Goal: Transaction & Acquisition: Purchase product/service

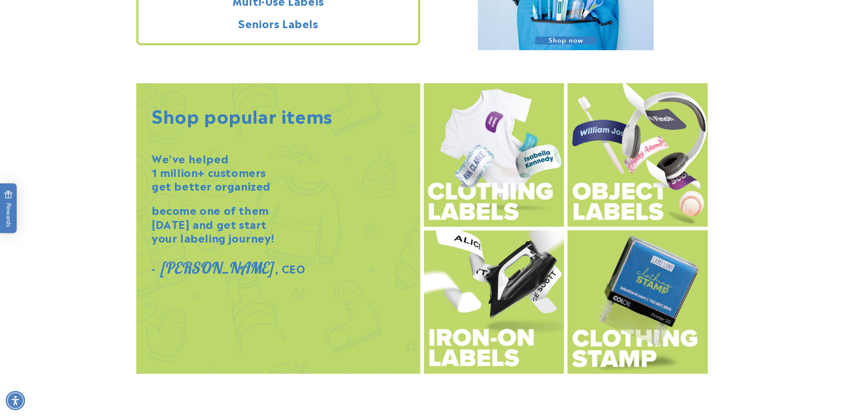
scroll to position [961, 0]
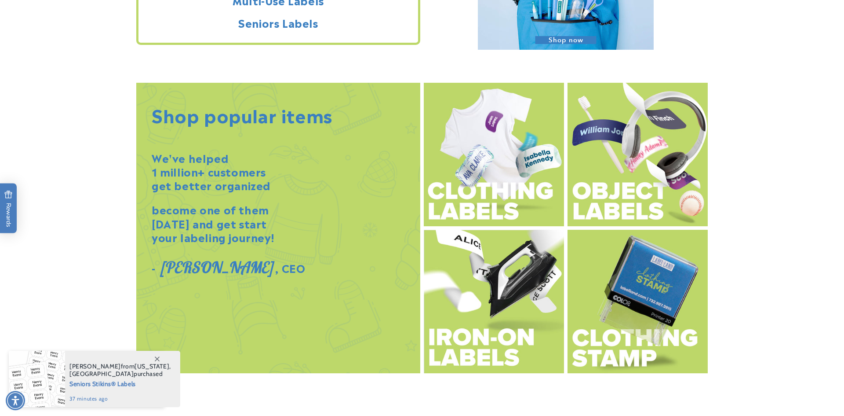
click at [517, 197] on img at bounding box center [494, 154] width 140 height 143
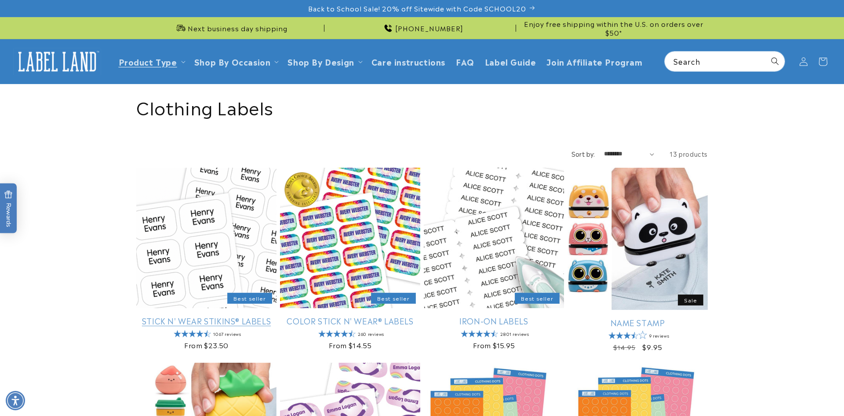
click at [216, 322] on link "Stick N' Wear Stikins® Labels" at bounding box center [206, 320] width 140 height 10
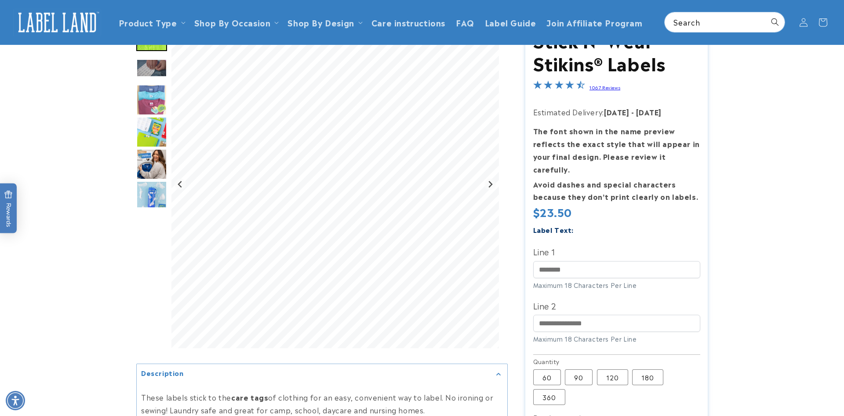
scroll to position [74, 0]
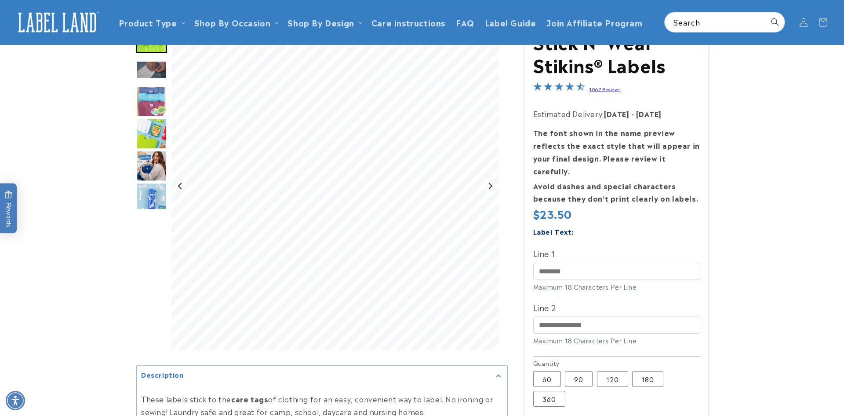
click at [151, 151] on img "Go to slide 6" at bounding box center [151, 165] width 31 height 31
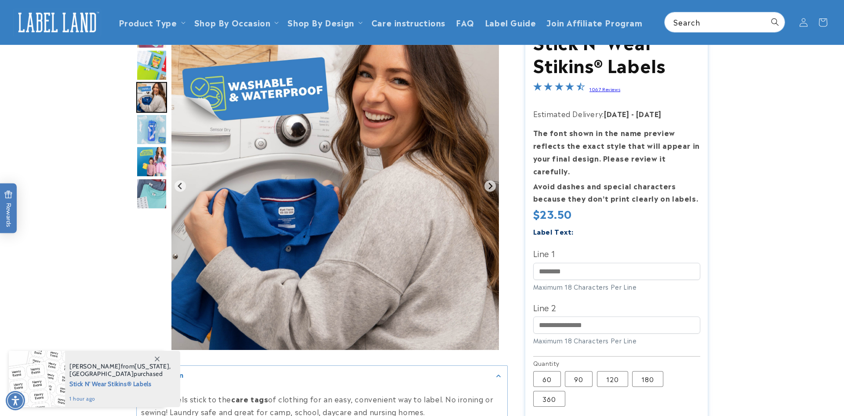
click at [151, 194] on img "Go to slide 9" at bounding box center [151, 193] width 31 height 31
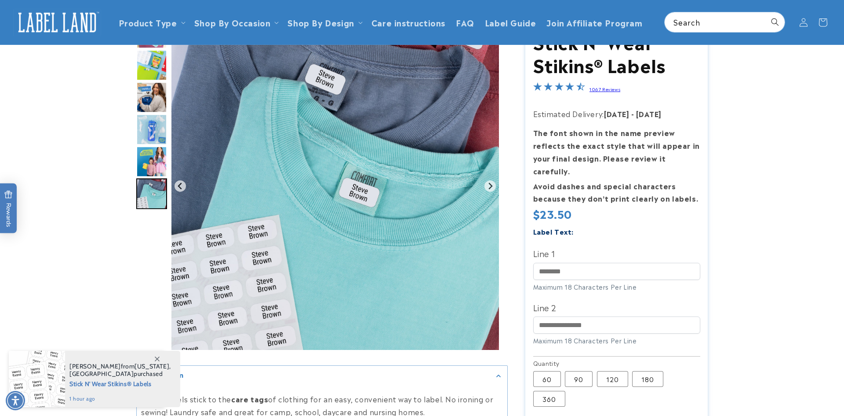
click at [153, 131] on img "Go to slide 7" at bounding box center [151, 129] width 31 height 31
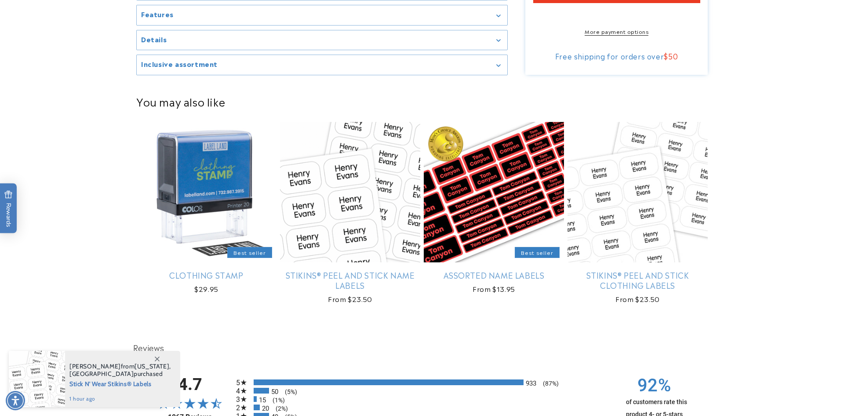
scroll to position [596, 0]
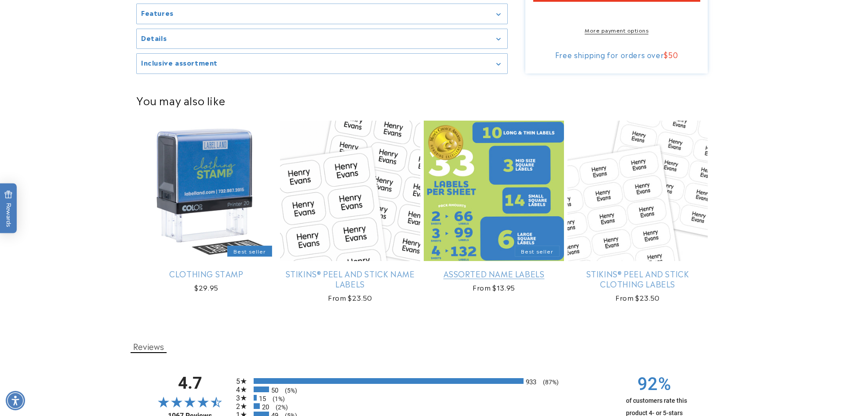
click at [479, 269] on link "Assorted Name Labels" at bounding box center [494, 273] width 140 height 10
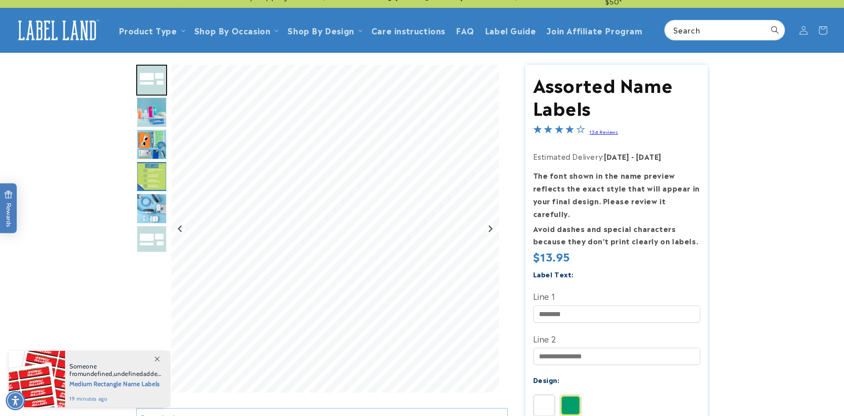
scroll to position [22, 0]
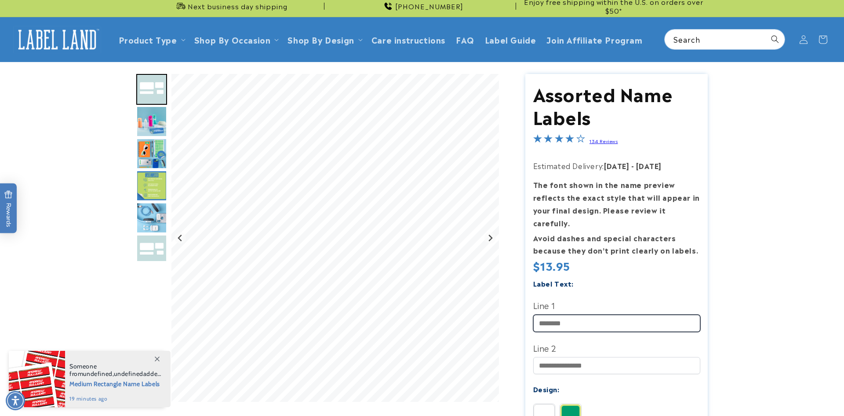
click at [573, 314] on input "Line 1" at bounding box center [616, 322] width 167 height 17
type input "*******"
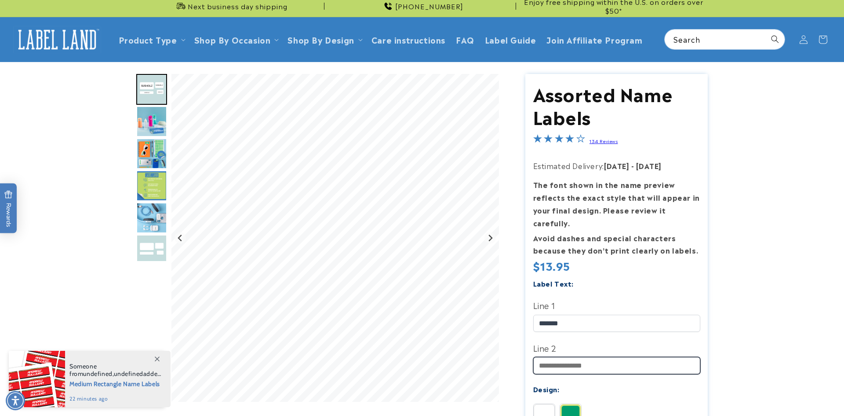
click at [604, 357] on input "Line 2" at bounding box center [616, 365] width 167 height 17
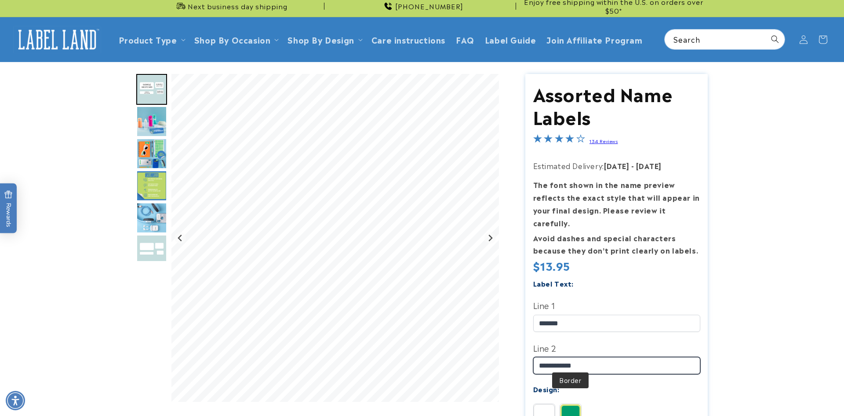
type input "**********"
click at [571, 406] on img at bounding box center [570, 414] width 21 height 21
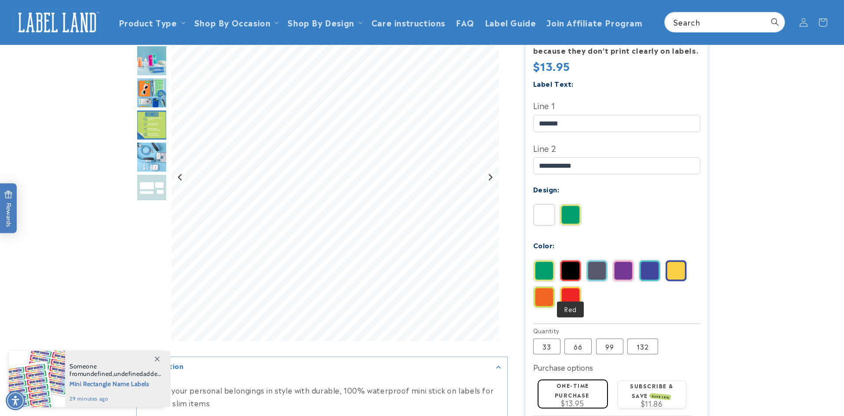
scroll to position [220, 0]
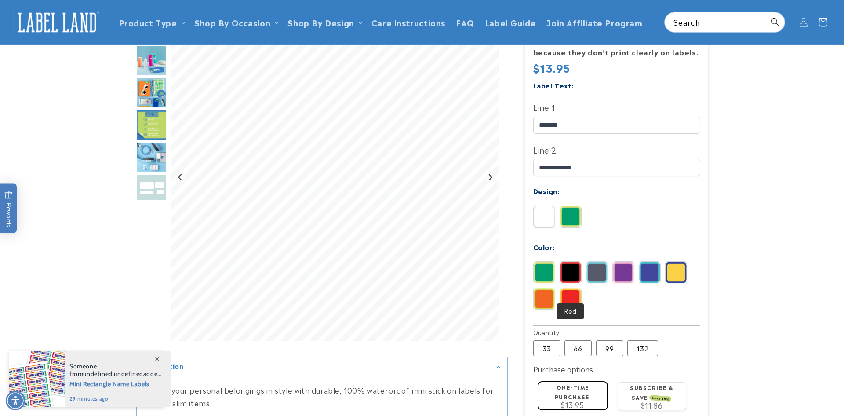
click at [567, 292] on img at bounding box center [570, 298] width 21 height 21
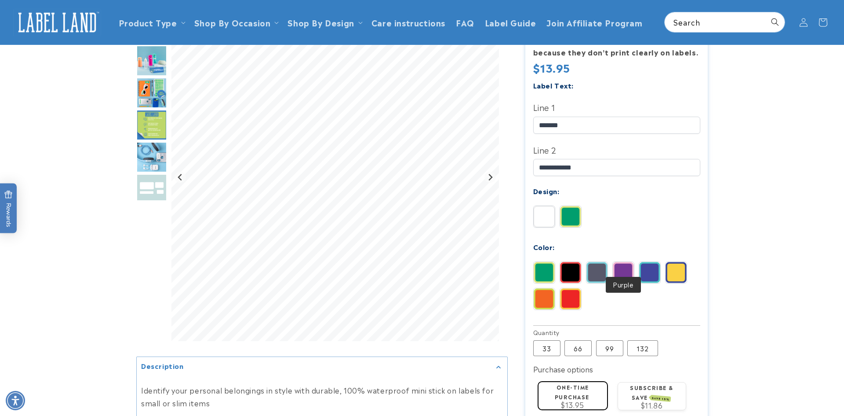
click at [619, 262] on img at bounding box center [623, 272] width 21 height 21
click at [652, 262] on img at bounding box center [649, 272] width 21 height 21
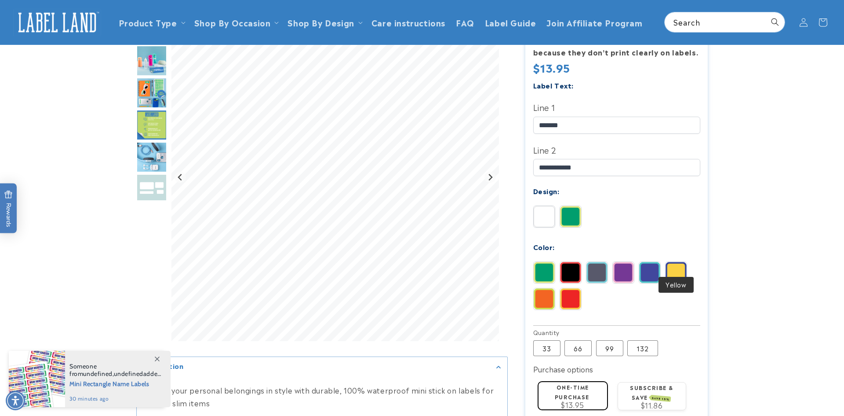
click at [672, 263] on img at bounding box center [676, 272] width 21 height 21
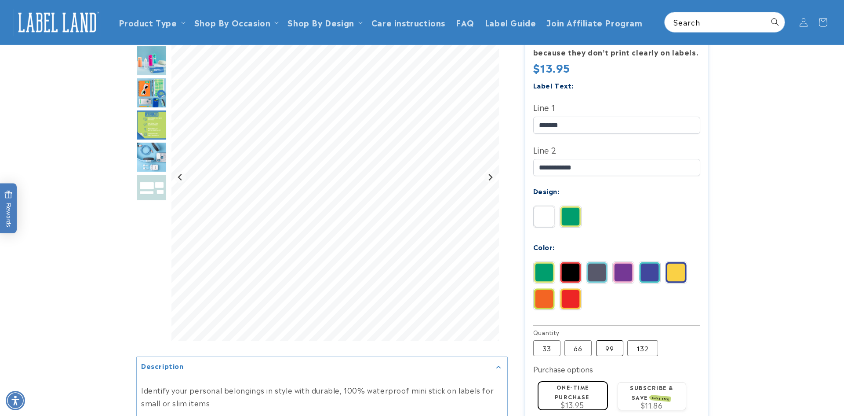
click at [619, 340] on label "99 Variant sold out or unavailable" at bounding box center [609, 348] width 27 height 16
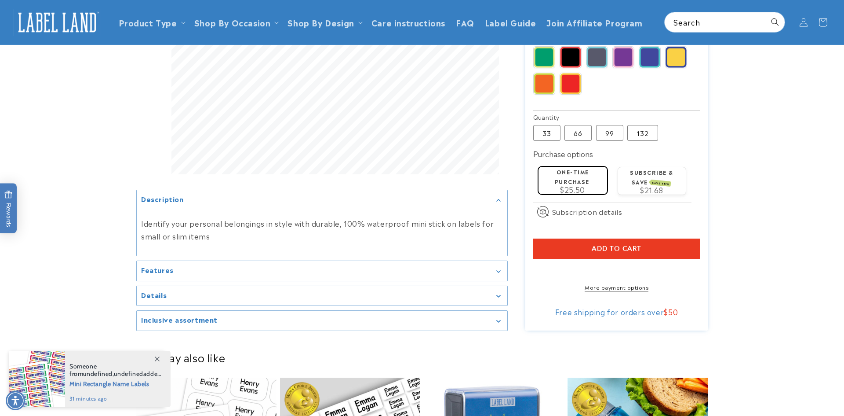
scroll to position [433, 0]
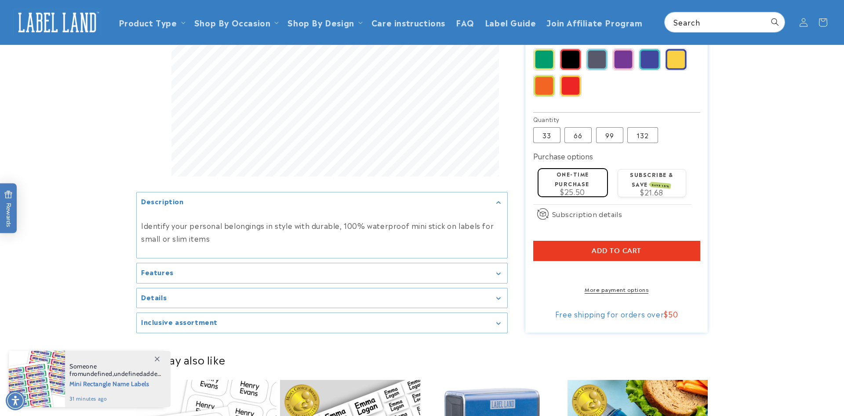
click at [634, 245] on button "Add to cart" at bounding box center [616, 251] width 167 height 20
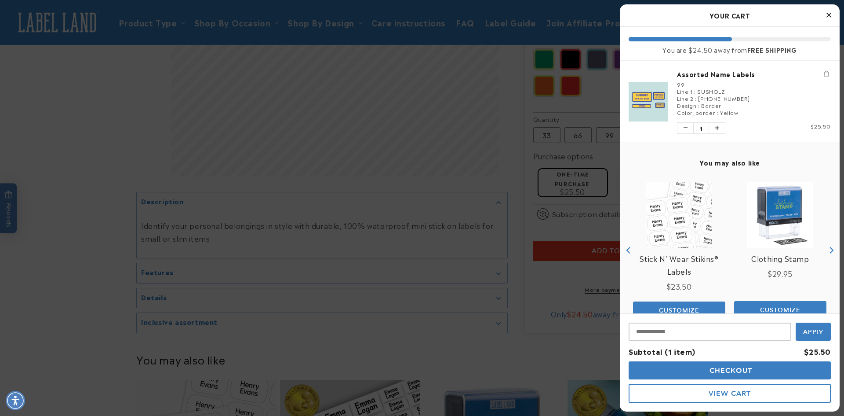
click at [701, 370] on button "Checkout" at bounding box center [730, 370] width 202 height 18
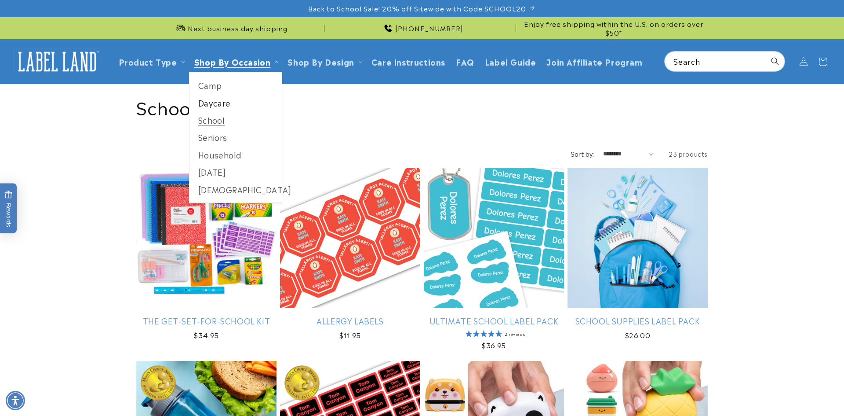
click at [212, 101] on link "Daycare" at bounding box center [236, 102] width 93 height 17
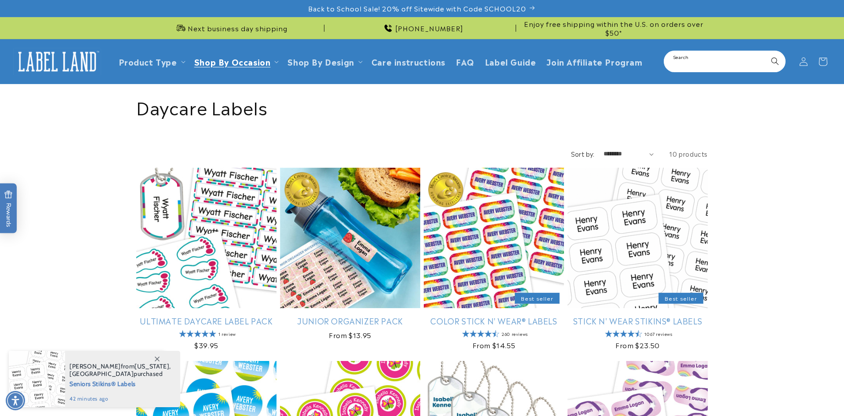
click at [702, 63] on input "Search" at bounding box center [725, 61] width 120 height 20
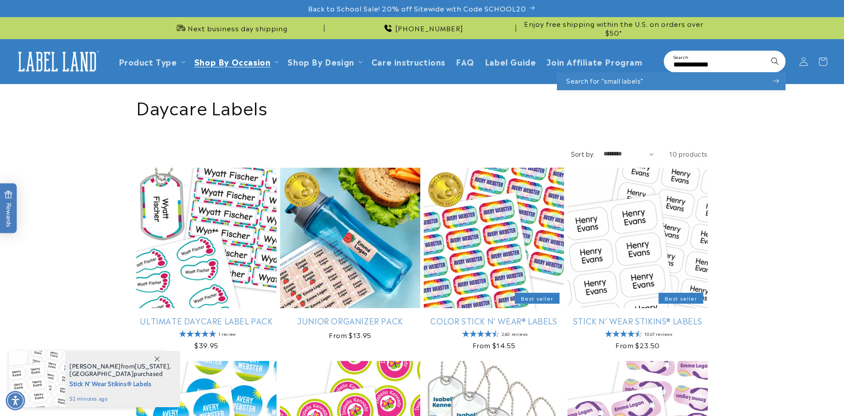
type input "**********"
click at [665, 78] on button "Search for “small labels”" at bounding box center [672, 81] width 228 height 18
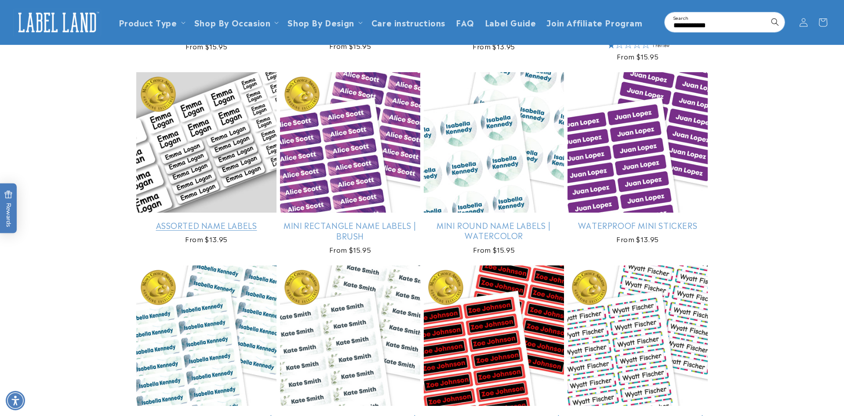
scroll to position [529, 0]
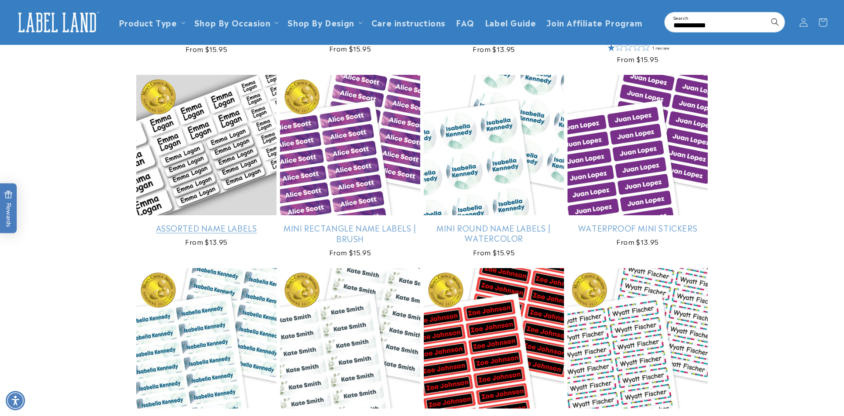
click at [203, 227] on link "Assorted Name Labels" at bounding box center [206, 228] width 140 height 10
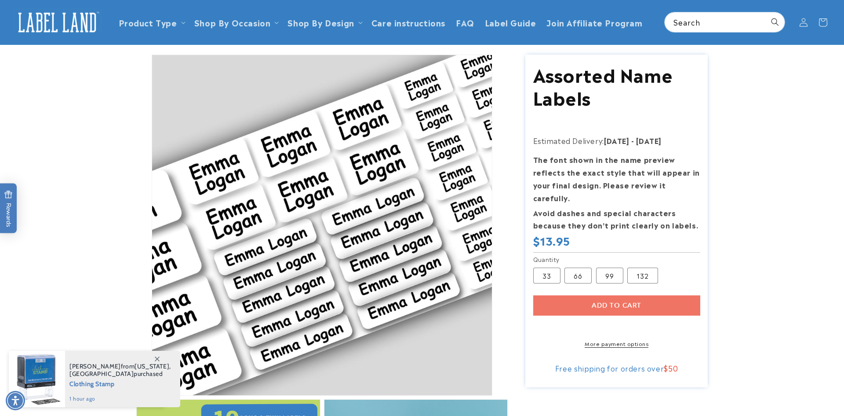
scroll to position [46, 0]
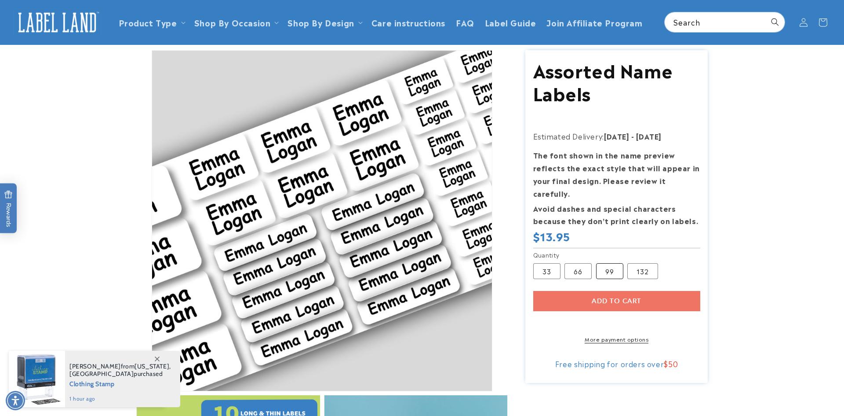
click at [602, 264] on label "99 Variant sold out or unavailable" at bounding box center [609, 271] width 27 height 16
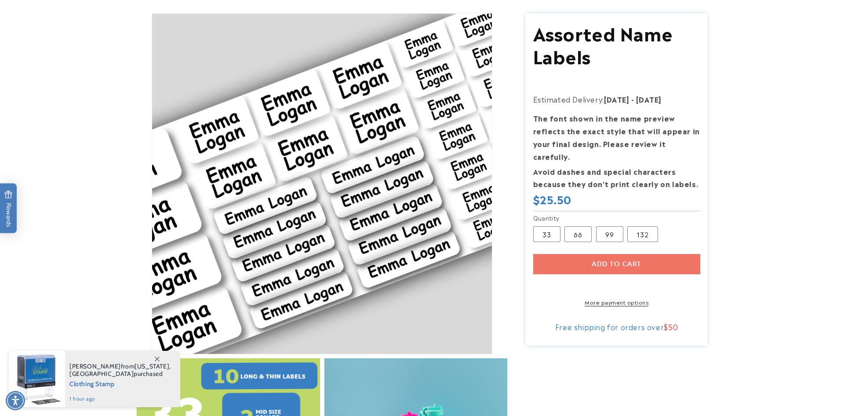
scroll to position [82, 0]
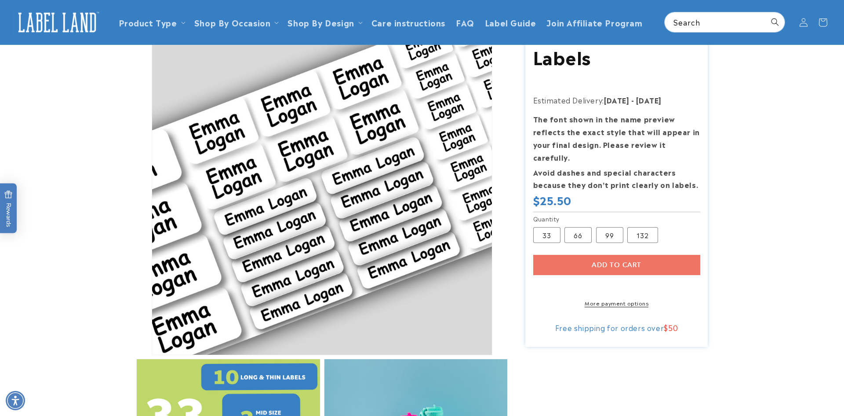
click at [608, 255] on div "Add to cart More payment options This item is a recurring or deferred purchase.…" at bounding box center [616, 281] width 167 height 52
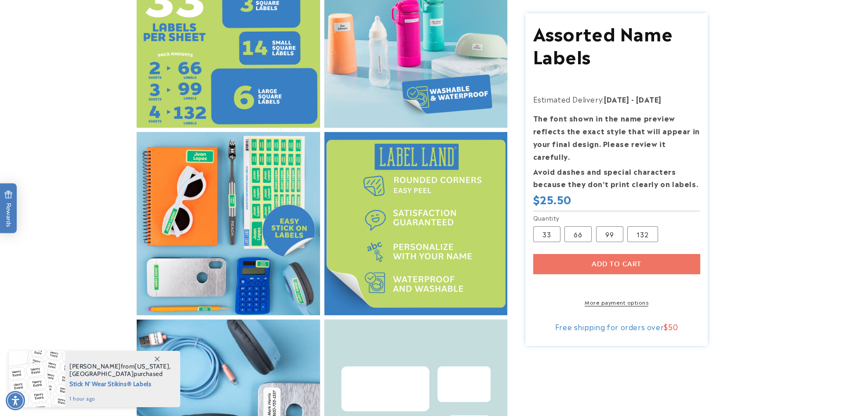
scroll to position [505, 0]
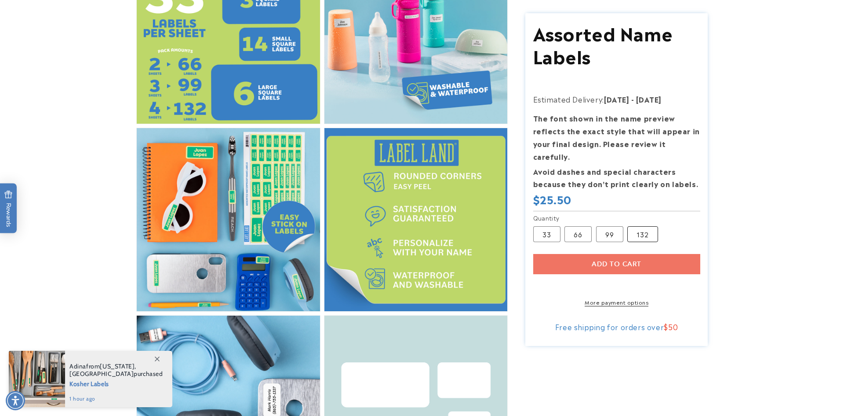
click at [640, 226] on label "132 Variant sold out or unavailable" at bounding box center [643, 234] width 31 height 16
click at [623, 253] on div "Add to cart More payment options This item is a recurring or deferred purchase.…" at bounding box center [616, 279] width 167 height 52
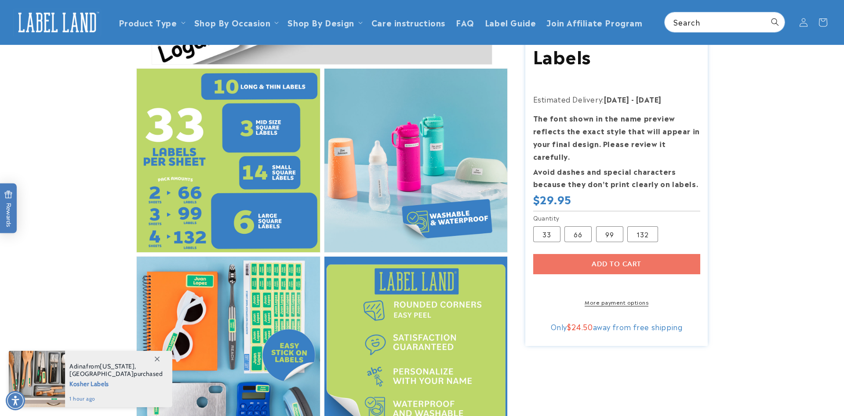
scroll to position [371, 0]
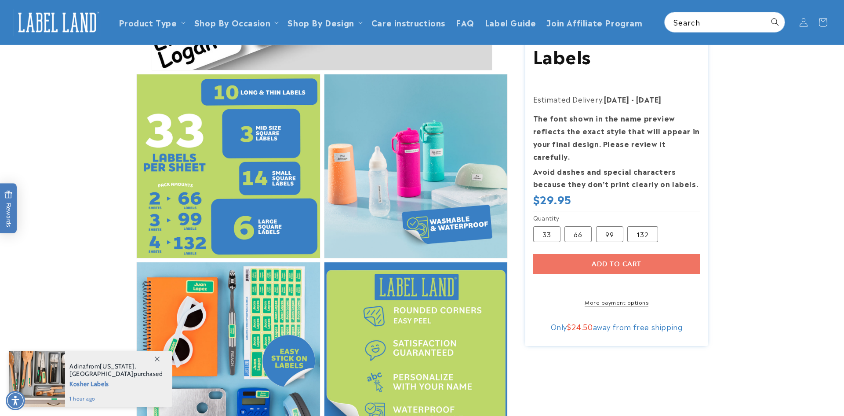
click at [632, 253] on div "Add to cart More payment options This item is a recurring or deferred purchase.…" at bounding box center [616, 279] width 167 height 52
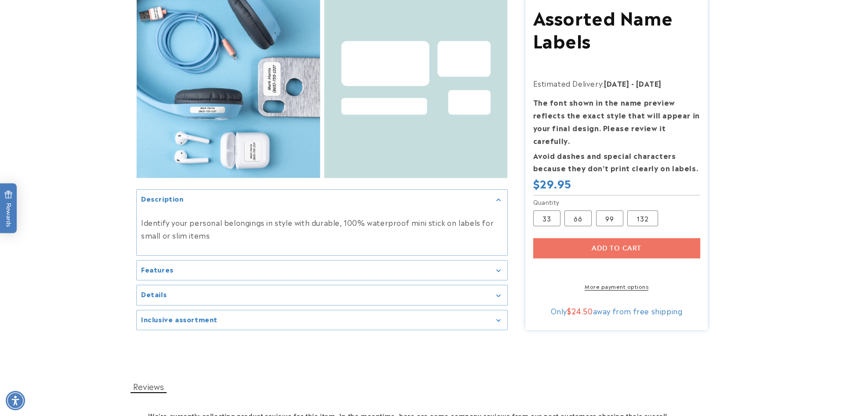
scroll to position [827, 0]
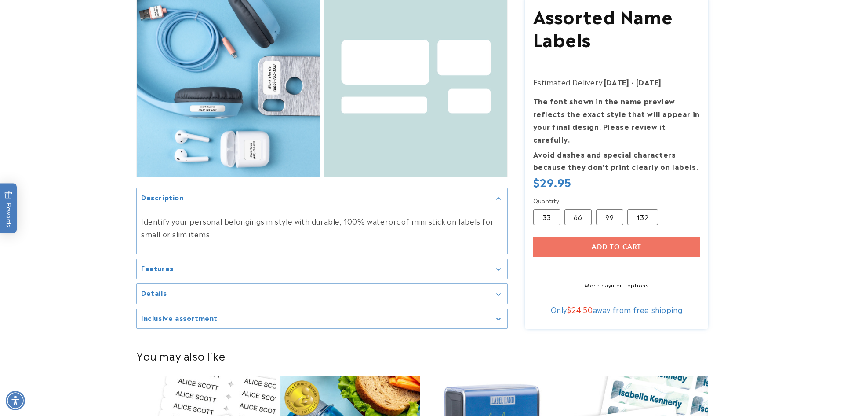
click at [421, 266] on div "Features" at bounding box center [322, 269] width 362 height 7
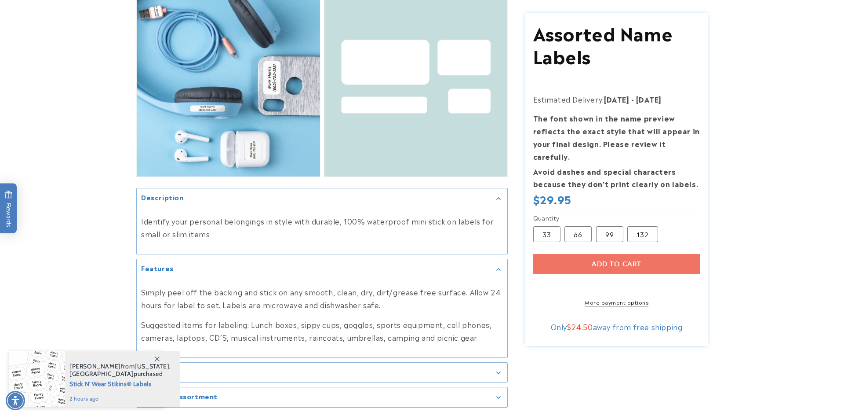
click at [609, 254] on div "Add to cart More payment options This item is a recurring or deferred purchase.…" at bounding box center [616, 279] width 167 height 52
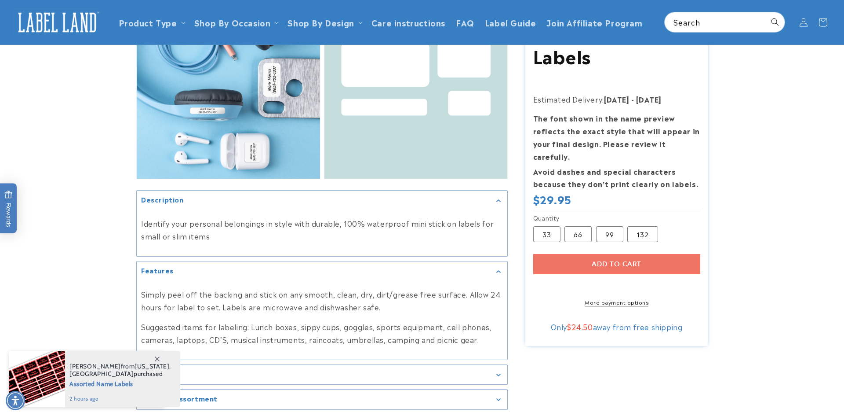
scroll to position [822, 0]
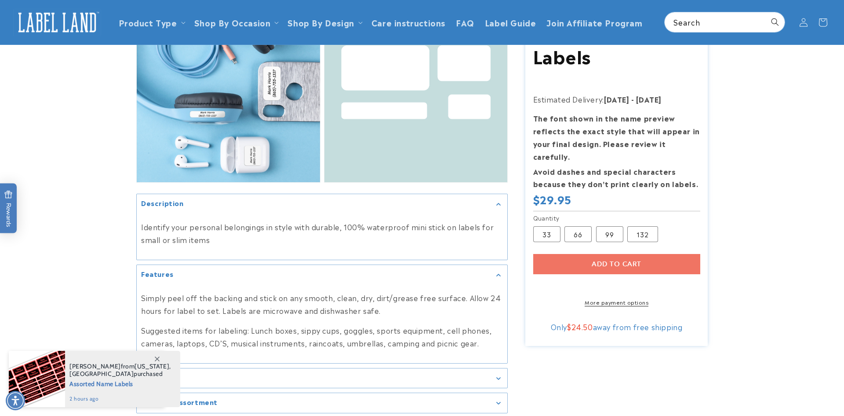
click at [654, 253] on div "Add to cart More payment options This item is a recurring or deferred purchase.…" at bounding box center [616, 279] width 167 height 52
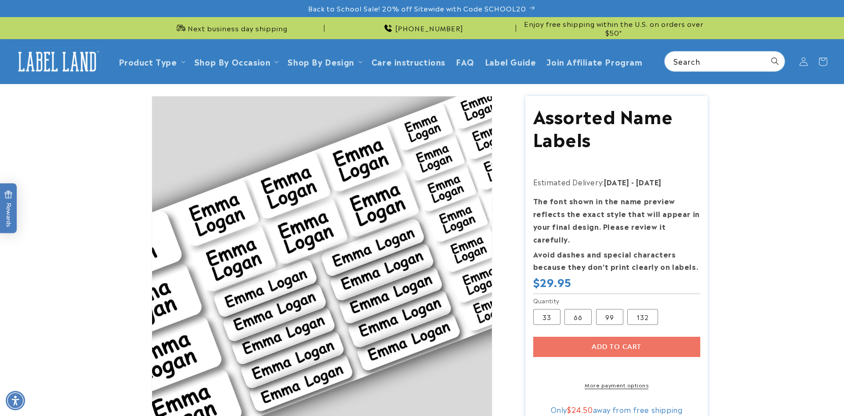
click at [627, 340] on div "Add to cart More payment options This item is a recurring or deferred purchase.…" at bounding box center [616, 362] width 167 height 52
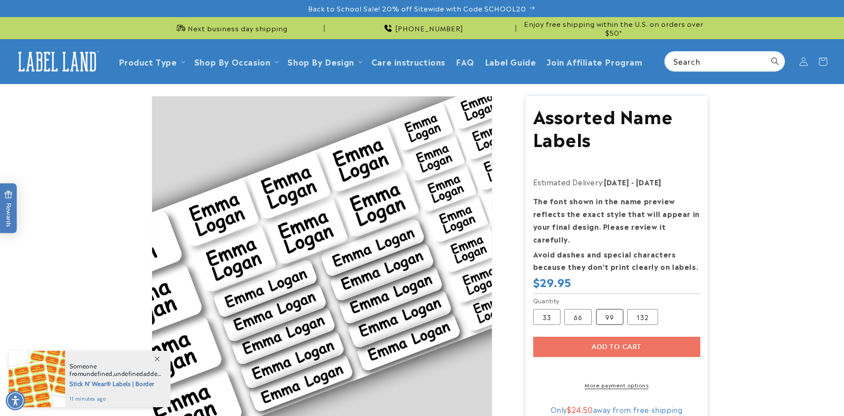
click at [607, 309] on label "99 Variant sold out or unavailable" at bounding box center [609, 317] width 27 height 16
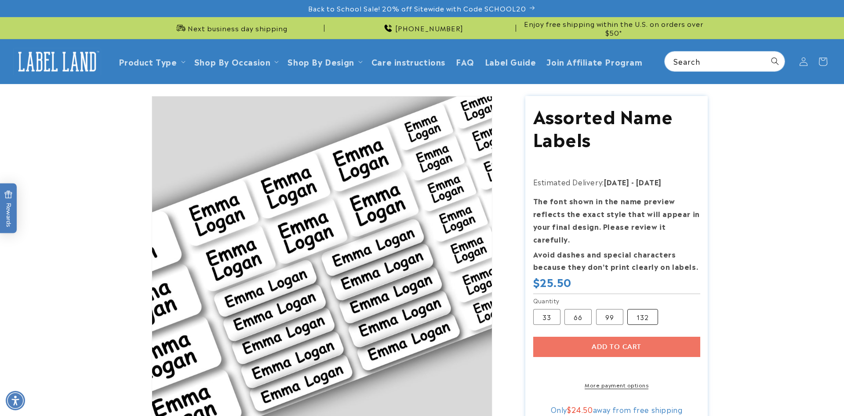
click at [642, 309] on label "132 Variant sold out or unavailable" at bounding box center [643, 317] width 31 height 16
click at [644, 336] on div "Add to cart More payment options This item is a recurring or deferred purchase.…" at bounding box center [616, 362] width 167 height 52
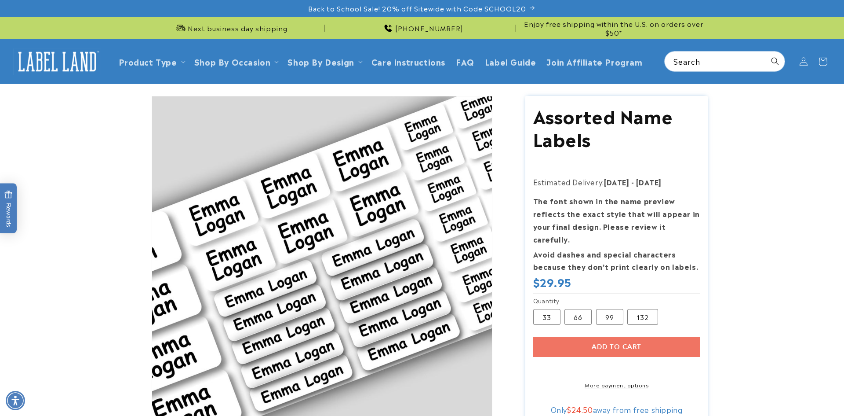
click at [644, 336] on div "Add to cart More payment options This item is a recurring or deferred purchase.…" at bounding box center [616, 362] width 167 height 52
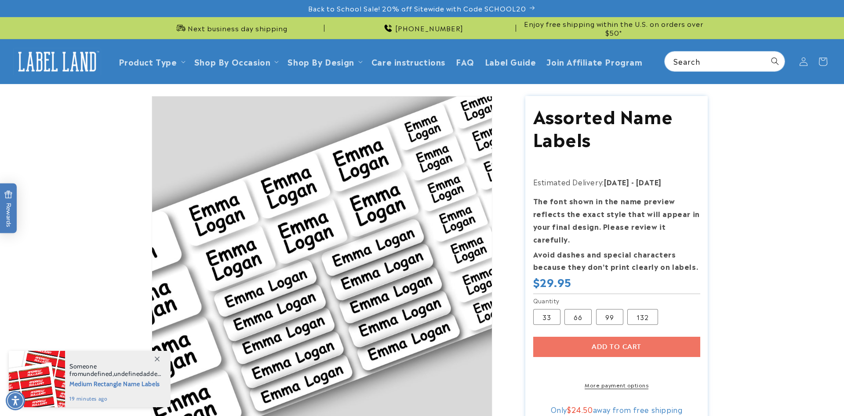
click at [590, 336] on div "Add to cart More payment options This item is a recurring or deferred purchase.…" at bounding box center [616, 362] width 167 height 52
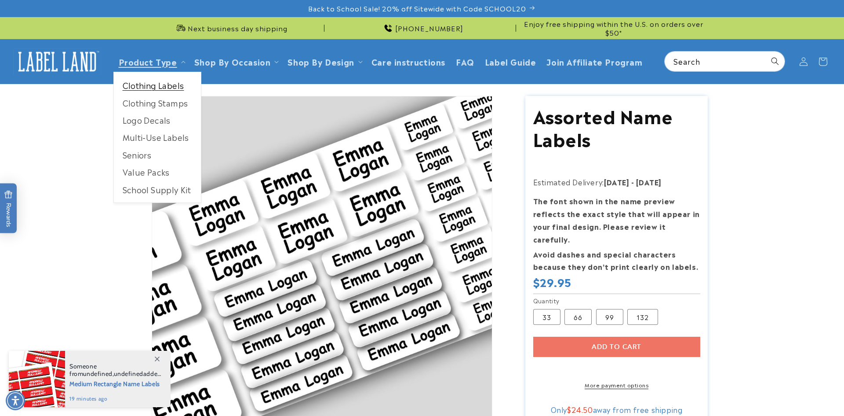
click at [161, 91] on link "Clothing Labels" at bounding box center [157, 85] width 87 height 17
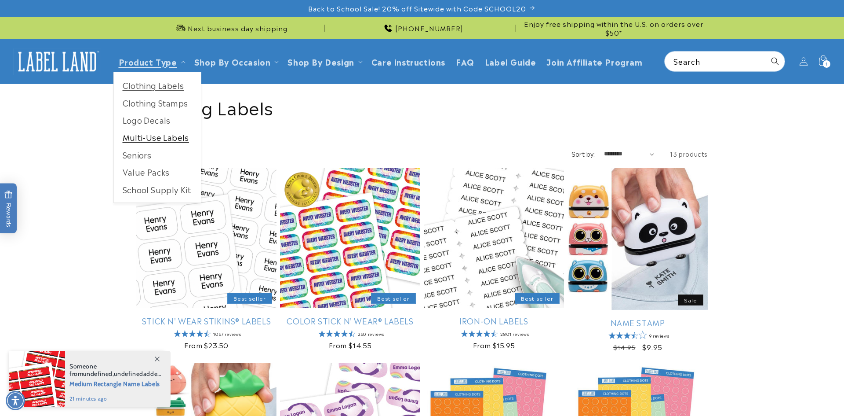
click at [169, 133] on link "Multi-Use Labels" at bounding box center [157, 136] width 87 height 17
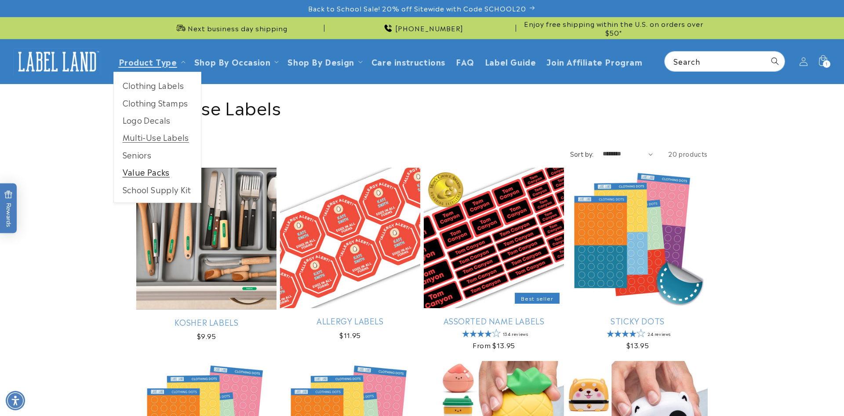
click at [161, 173] on link "Value Packs" at bounding box center [157, 171] width 87 height 17
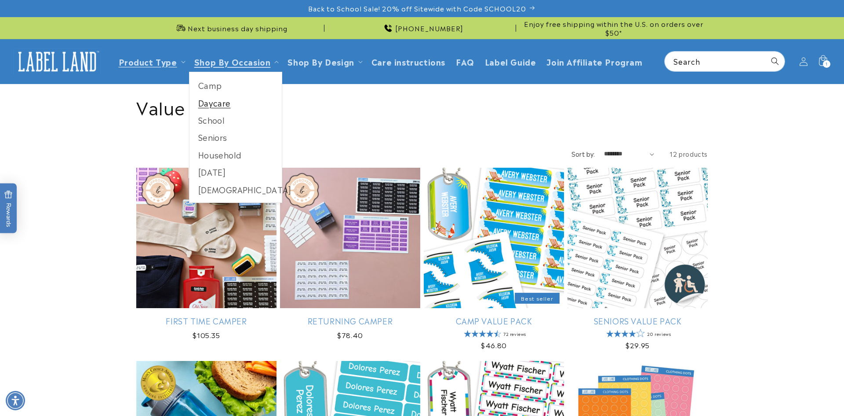
click at [220, 100] on link "Daycare" at bounding box center [236, 102] width 93 height 17
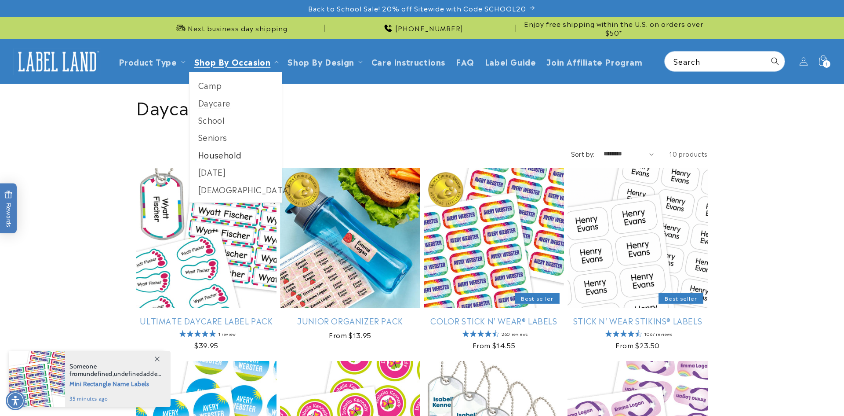
click at [234, 159] on link "Household" at bounding box center [236, 154] width 93 height 17
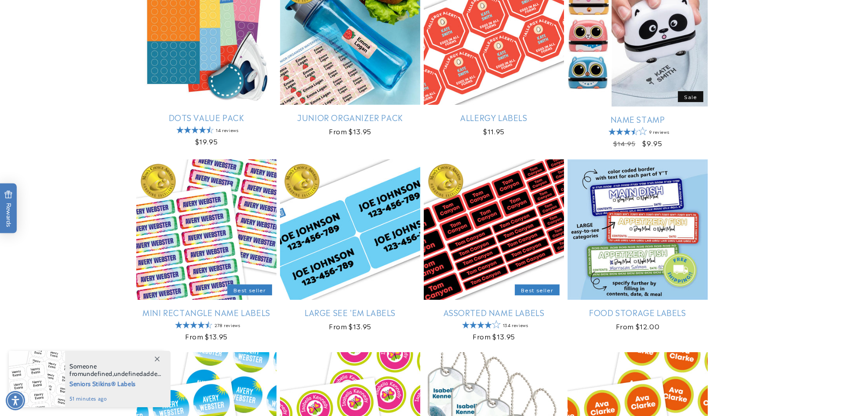
scroll to position [401, 0]
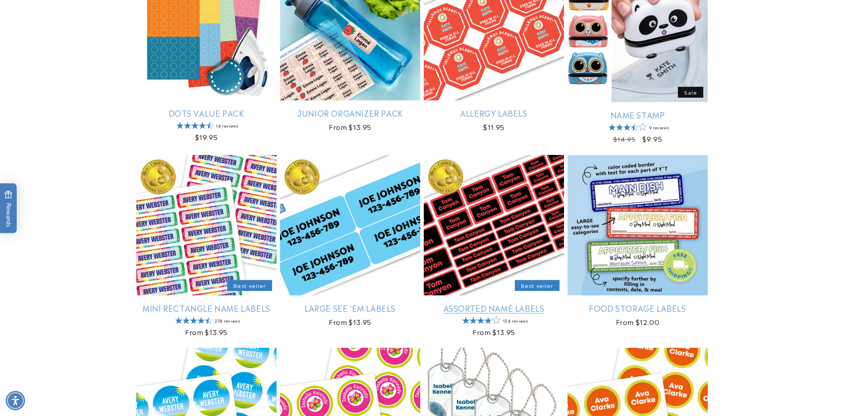
click at [458, 310] on link "Assorted Name Labels" at bounding box center [494, 308] width 140 height 10
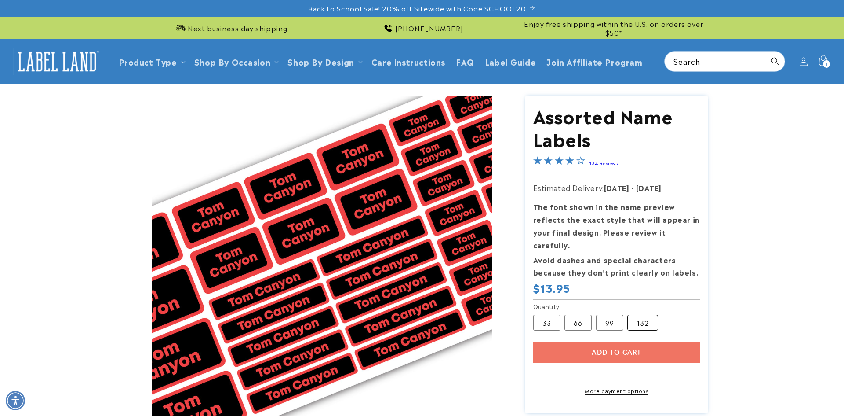
click at [639, 314] on label "132 Variant sold out or unavailable" at bounding box center [643, 322] width 31 height 16
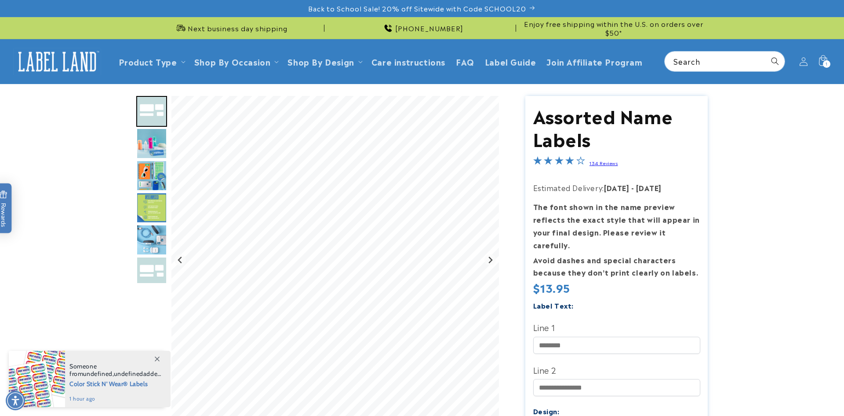
scroll to position [340, 0]
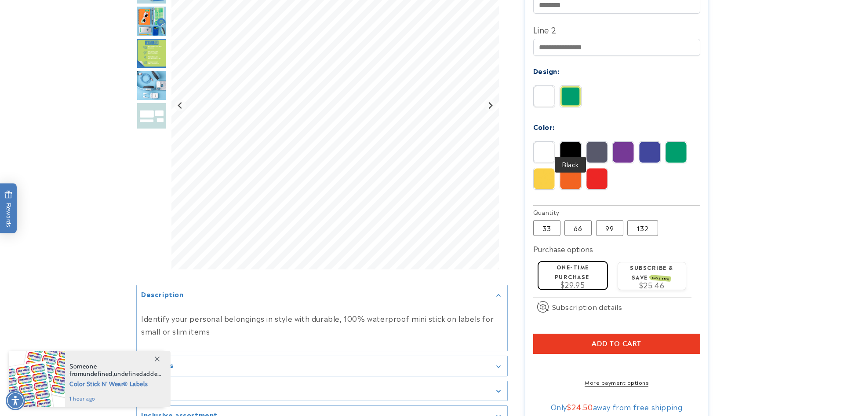
click at [569, 142] on img at bounding box center [570, 152] width 21 height 21
click at [544, 142] on img at bounding box center [544, 152] width 21 height 21
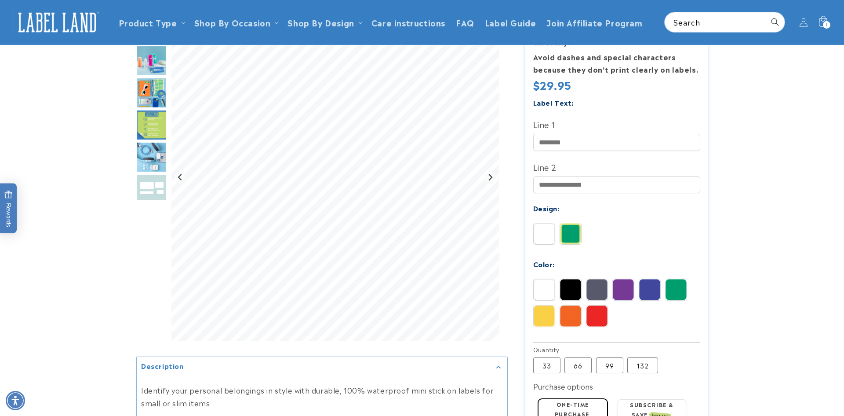
scroll to position [201, 0]
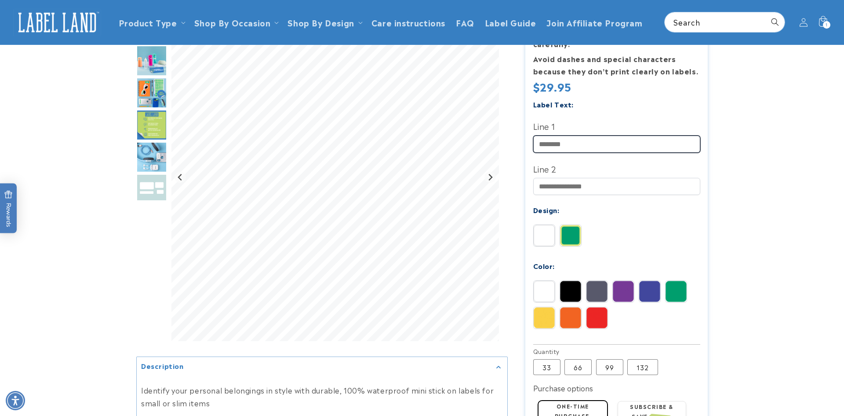
click at [580, 135] on input "Line 1" at bounding box center [616, 143] width 167 height 17
type input "*******"
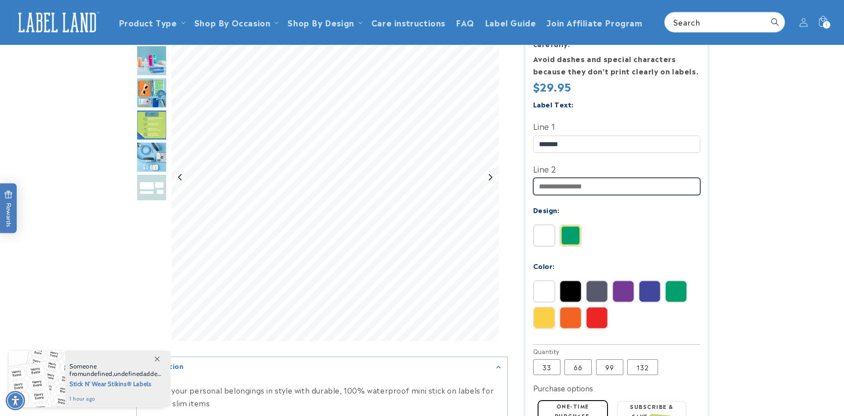
click at [581, 178] on input "Line 2" at bounding box center [616, 186] width 167 height 17
type input "**********"
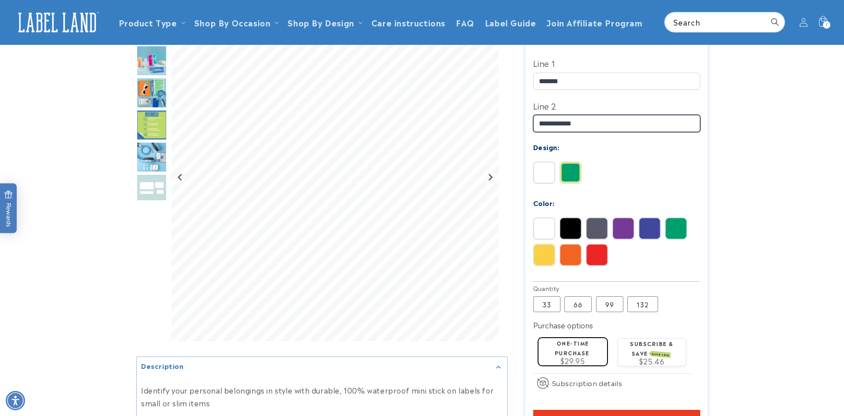
scroll to position [263, 0]
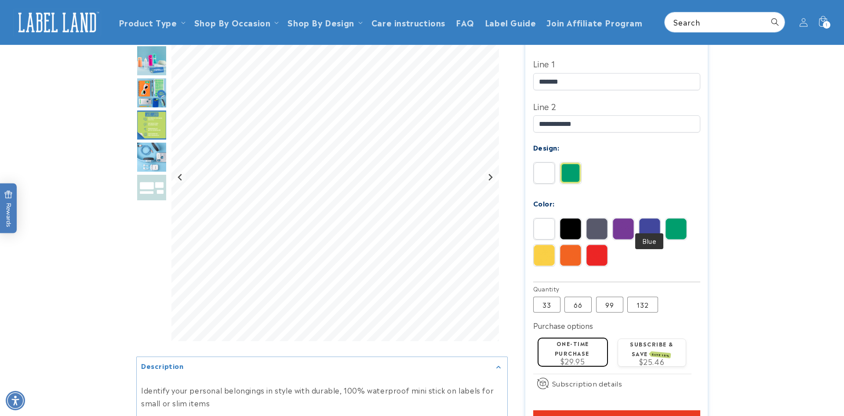
click at [644, 220] on img at bounding box center [649, 228] width 21 height 21
click at [541, 218] on img at bounding box center [544, 228] width 21 height 21
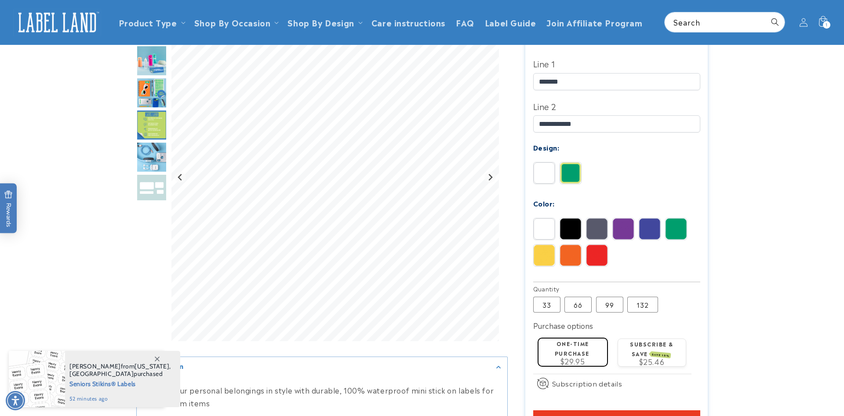
click at [615, 415] on span "Add to cart" at bounding box center [617, 420] width 50 height 8
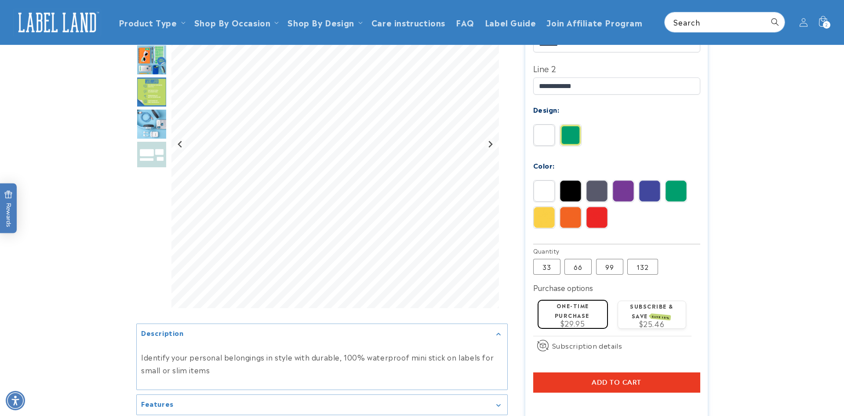
scroll to position [298, 0]
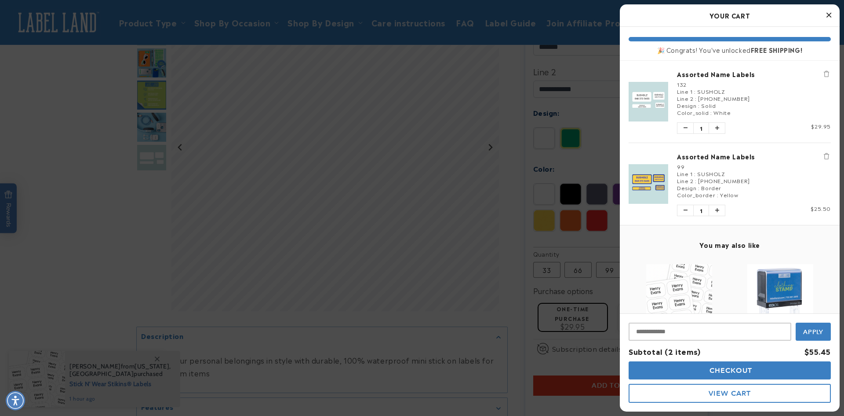
click at [826, 156] on icon "Remove Assorted Name Labels" at bounding box center [826, 156] width 5 height 6
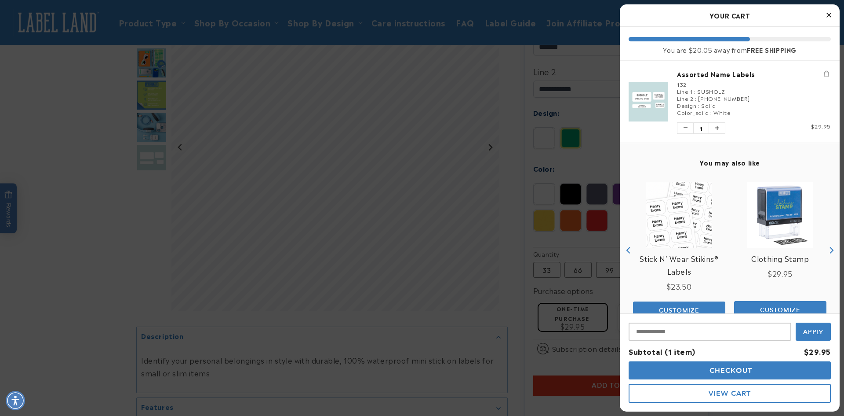
click at [713, 373] on span "Checkout" at bounding box center [730, 370] width 45 height 8
